Goal: Information Seeking & Learning: Learn about a topic

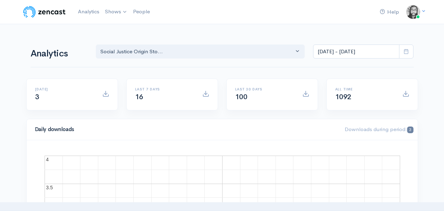
select select "14701"
click at [76, 61] on div "Analytics Notes from an Aspiring Hu... Social Justice Origin Sto... Notes from …" at bounding box center [222, 51] width 383 height 34
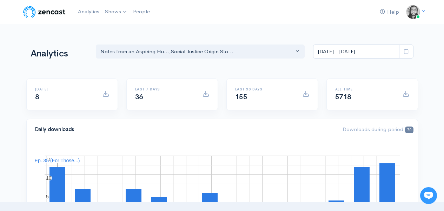
click at [79, 60] on div "Analytics Notes from an Aspiring Hu... Social Justice Origin Sto... Notes from …" at bounding box center [222, 51] width 383 height 34
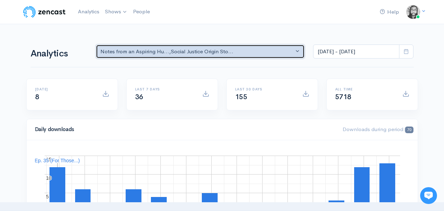
click at [178, 47] on button "Notes from an Aspiring Hu... , Social Justice Origin Sto..." at bounding box center [200, 52] width 209 height 14
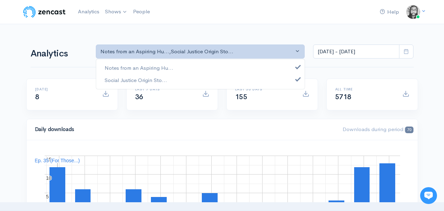
click at [176, 61] on div "Notes from an Aspiring Hu... Social Justice Origin Sto..." at bounding box center [200, 74] width 209 height 31
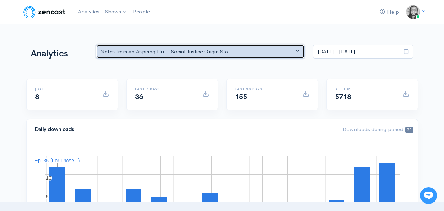
click at [173, 51] on div "Notes from an Aspiring Hu... , Social Justice Origin Sto..." at bounding box center [197, 52] width 194 height 8
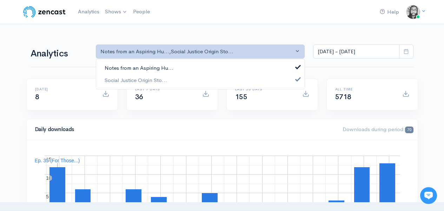
click at [173, 67] on link "Notes from an Aspiring Hu..." at bounding box center [200, 68] width 208 height 12
select select "14701"
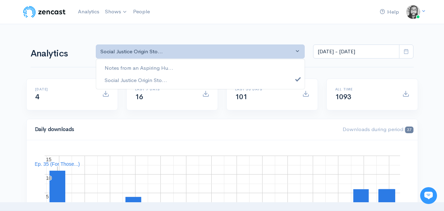
click at [179, 34] on div "Analytics Notes from an Aspiring Hu... Social Justice Origin Sto... Social Just…" at bounding box center [222, 51] width 383 height 34
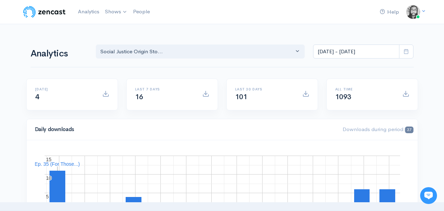
click at [356, 54] on input "[DATE] - [DATE]" at bounding box center [356, 52] width 86 height 14
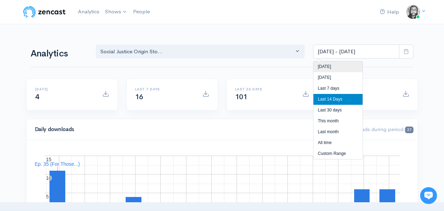
click at [350, 65] on li "[DATE]" at bounding box center [337, 66] width 49 height 11
type input "[DATE] - [DATE]"
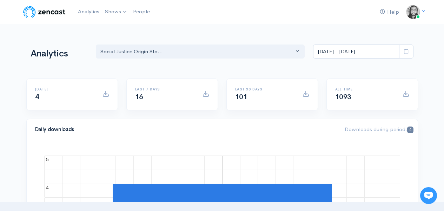
click at [368, 53] on input "[DATE] - [DATE]" at bounding box center [356, 52] width 86 height 14
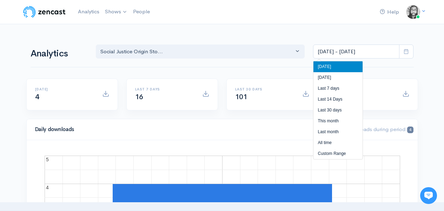
click at [344, 69] on li "[DATE]" at bounding box center [337, 66] width 49 height 11
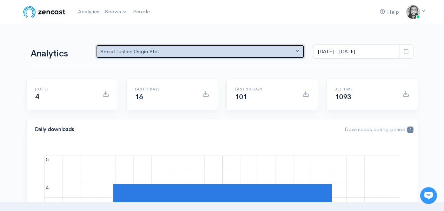
click at [254, 54] on div "Social Justice Origin Sto..." at bounding box center [197, 52] width 194 height 8
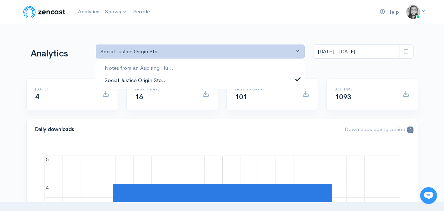
click at [204, 75] on link "Social Justice Origin Sto..." at bounding box center [200, 80] width 208 height 12
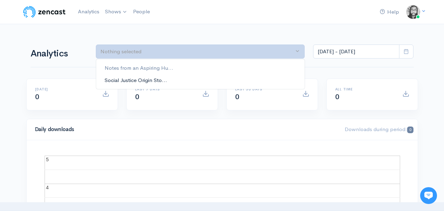
click at [179, 76] on link "Social Justice Origin Sto..." at bounding box center [200, 80] width 208 height 12
select select "14701"
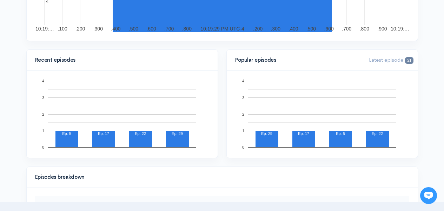
scroll to position [219, 0]
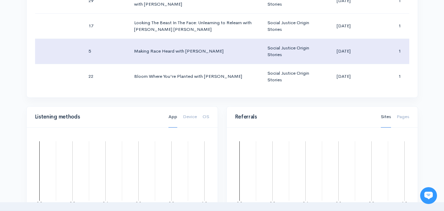
scroll to position [536, 0]
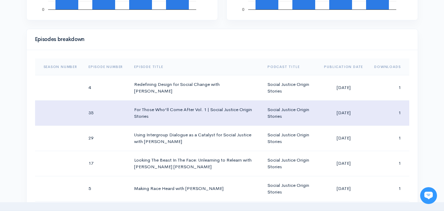
scroll to position [334, 0]
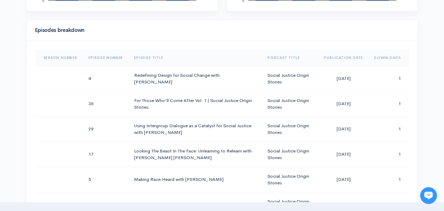
click at [424, 93] on div "Help Notifications View all Your profile Team settings Default team Current Log…" at bounding box center [222, 159] width 444 height 987
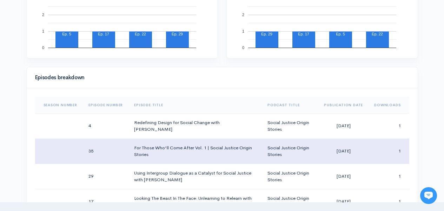
scroll to position [295, 0]
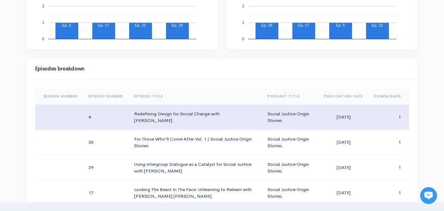
click at [199, 125] on td "Redefining Design for Social Change with [PERSON_NAME]" at bounding box center [194, 117] width 133 height 25
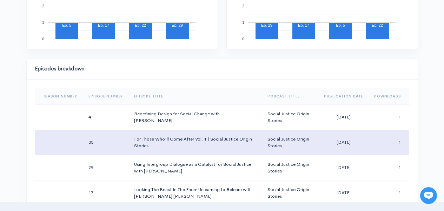
click at [202, 142] on td "For Those Who'll Come After Vol. 1 | Social Justice Origin Stories" at bounding box center [194, 142] width 133 height 25
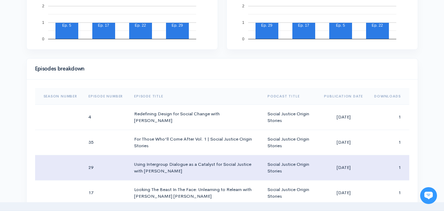
click at [212, 166] on td "Using Intergroup Dialogue as a Catalyst for Social Justice with [PERSON_NAME]" at bounding box center [194, 167] width 133 height 25
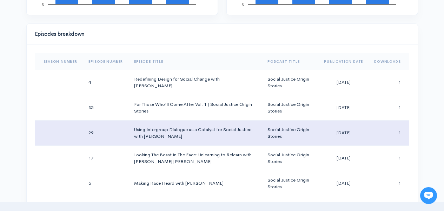
click at [213, 167] on td "Looking The Beast In The Face: Unlearning to Relearn with [PERSON_NAME] [PERSON…" at bounding box center [194, 158] width 133 height 25
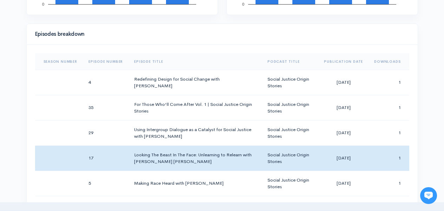
click at [435, 128] on div "Help Notifications View all Your profile Team settings Default team Current Log…" at bounding box center [222, 163] width 444 height 987
